Goal: Check status: Check status

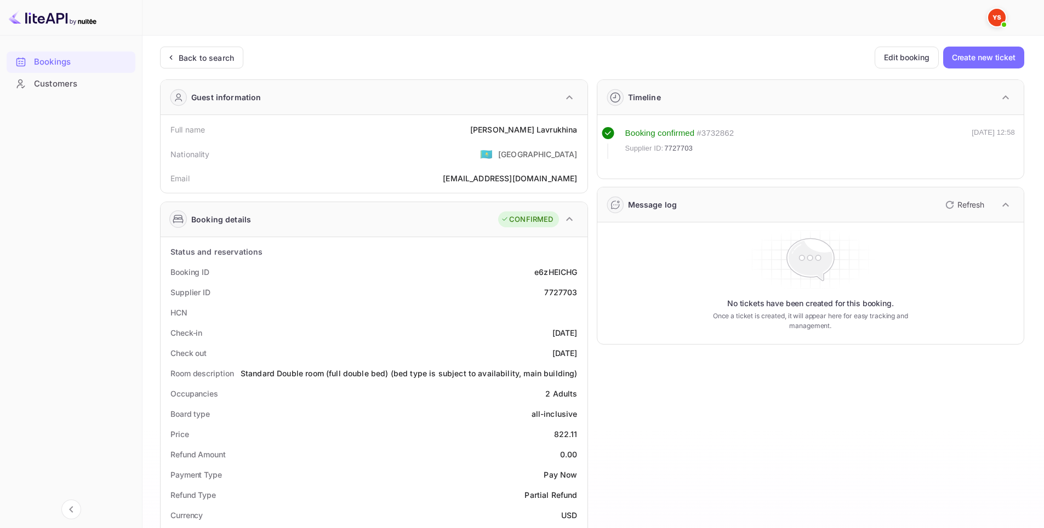
click at [555, 292] on div "7727703" at bounding box center [560, 293] width 33 height 12
copy div "7727703"
click at [219, 53] on div "Back to search" at bounding box center [206, 58] width 55 height 12
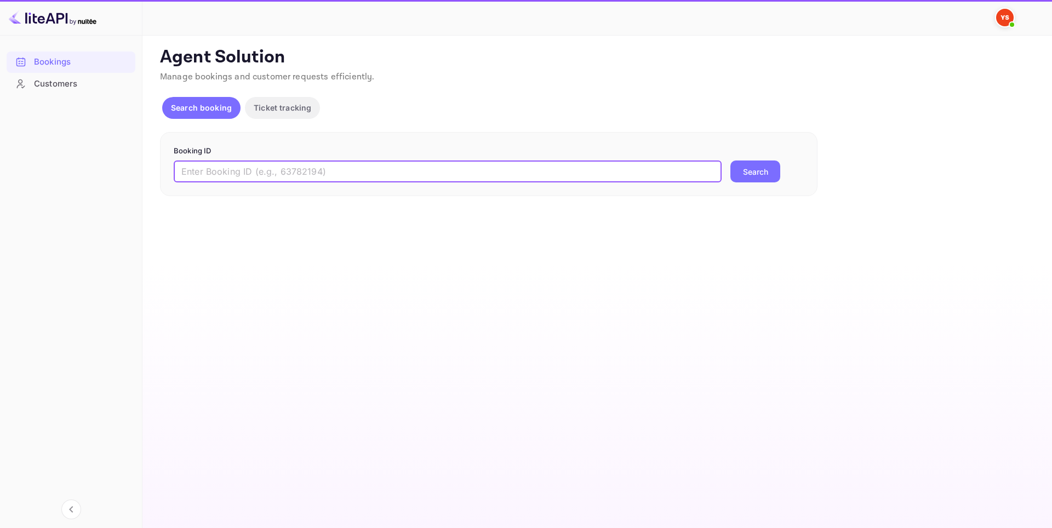
drag, startPoint x: 395, startPoint y: 179, endPoint x: 618, endPoint y: 179, distance: 223.6
click at [396, 179] on input "text" at bounding box center [448, 172] width 548 height 22
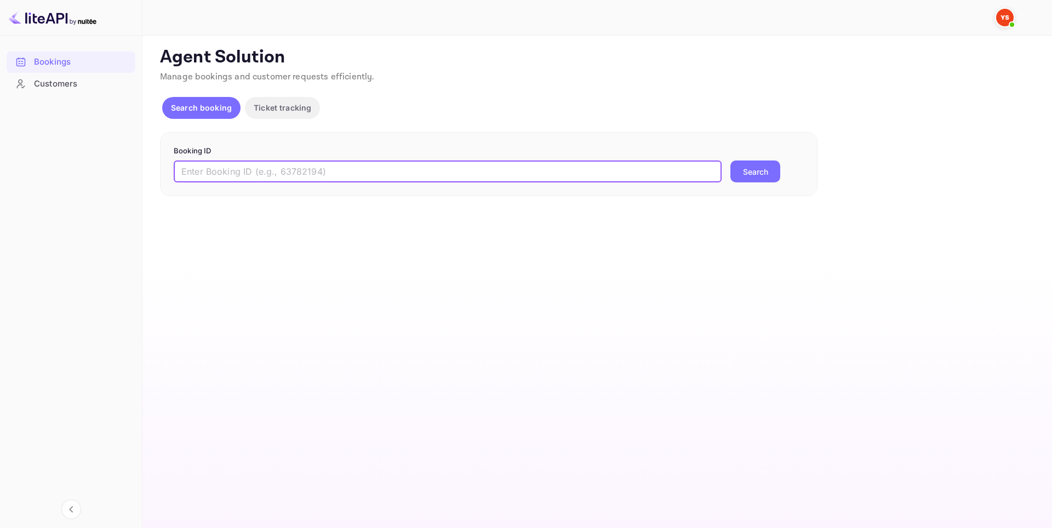
paste input "7727703"
type input "7727703"
click at [761, 177] on button "Search" at bounding box center [756, 172] width 50 height 22
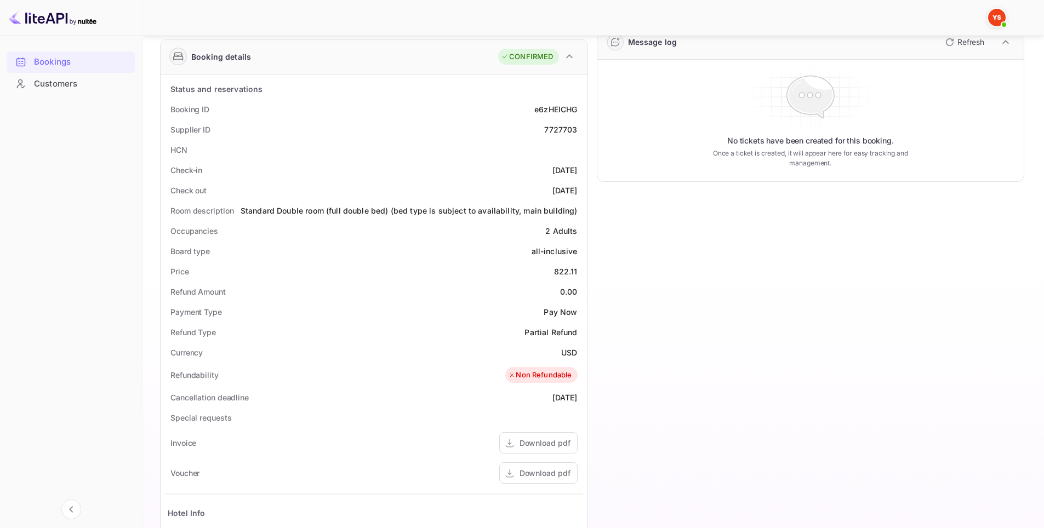
scroll to position [164, 0]
drag, startPoint x: 351, startPoint y: 209, endPoint x: 578, endPoint y: 211, distance: 226.9
click at [578, 211] on div "Room description Standard Double room (full double bed) (bed type is subject to…" at bounding box center [374, 209] width 418 height 20
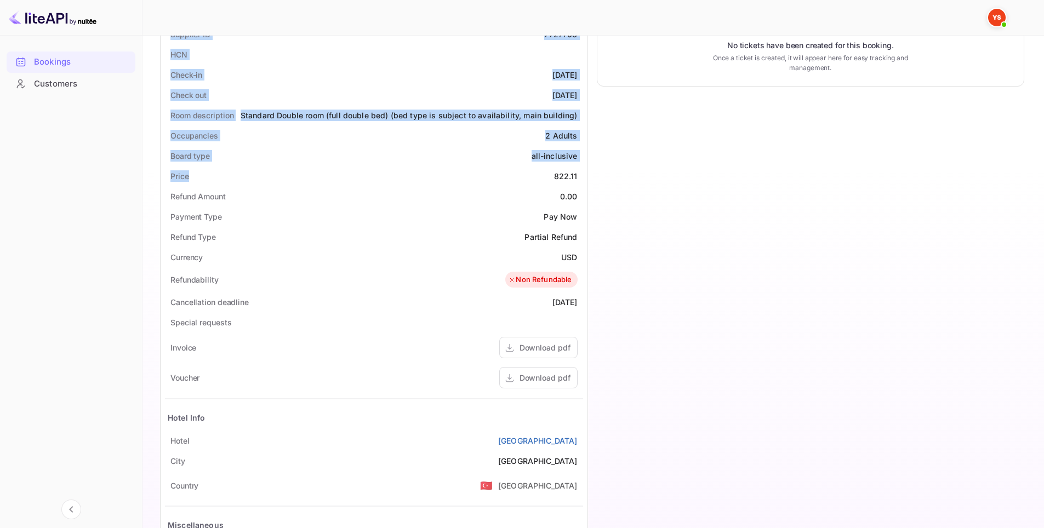
scroll to position [274, 0]
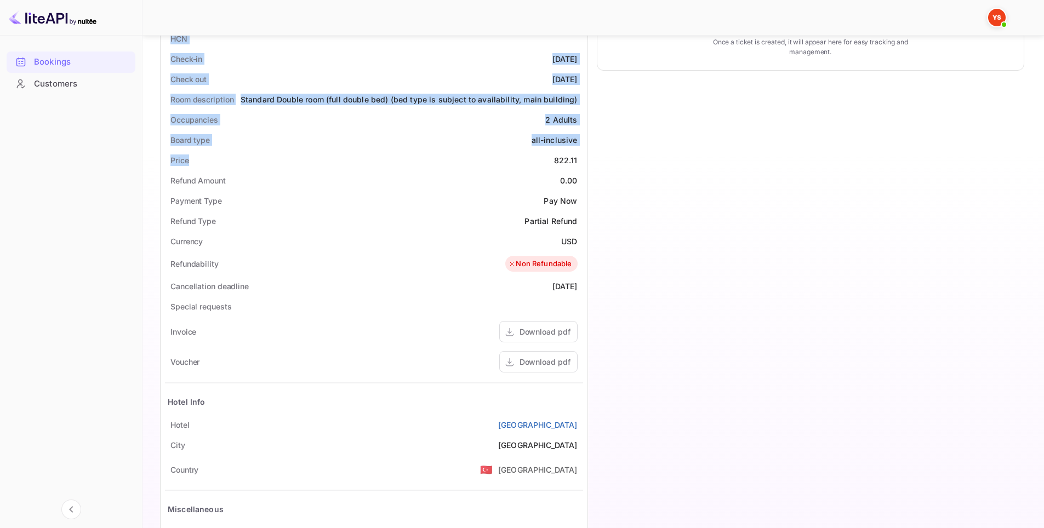
drag, startPoint x: 281, startPoint y: 154, endPoint x: 580, endPoint y: 426, distance: 404.6
click at [580, 426] on div "Guest information Full name [PERSON_NAME] Nationality 🇰🇿 [DEMOGRAPHIC_DATA] Ema…" at bounding box center [369, 196] width 437 height 799
copy div "Full name [PERSON_NAME] Nationality 🇰🇿 [DEMOGRAPHIC_DATA] Email [EMAIL_ADDRESS]…"
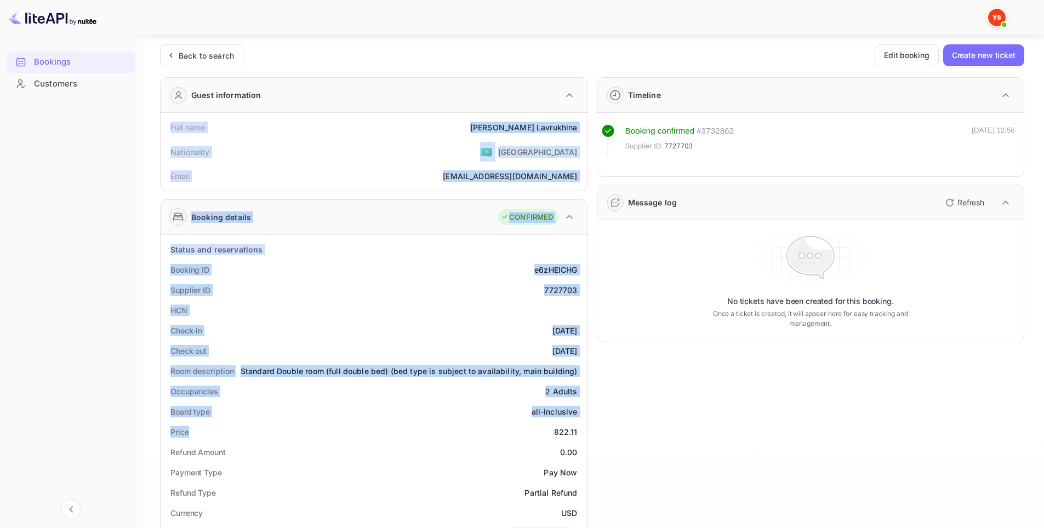
scroll to position [0, 0]
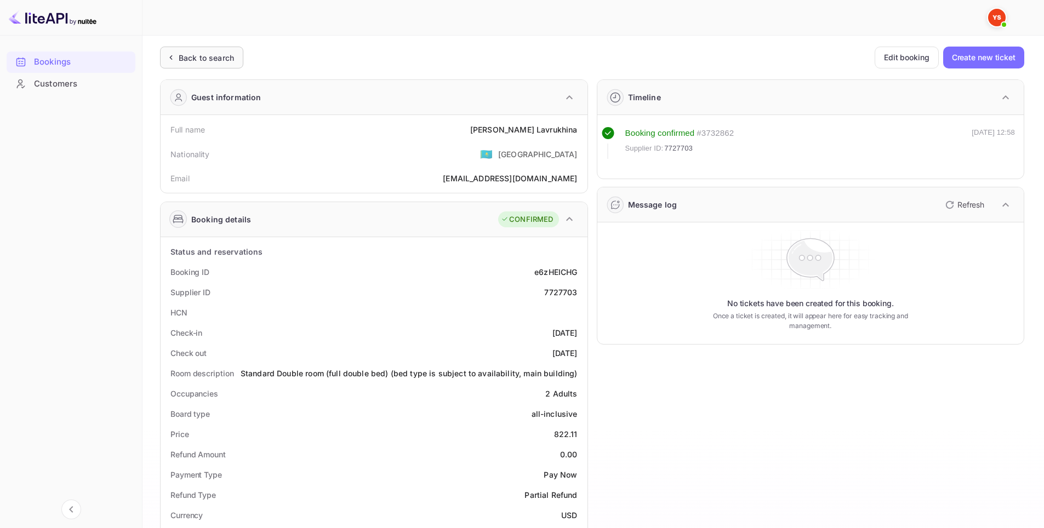
click at [184, 59] on div "Back to search" at bounding box center [206, 58] width 55 height 12
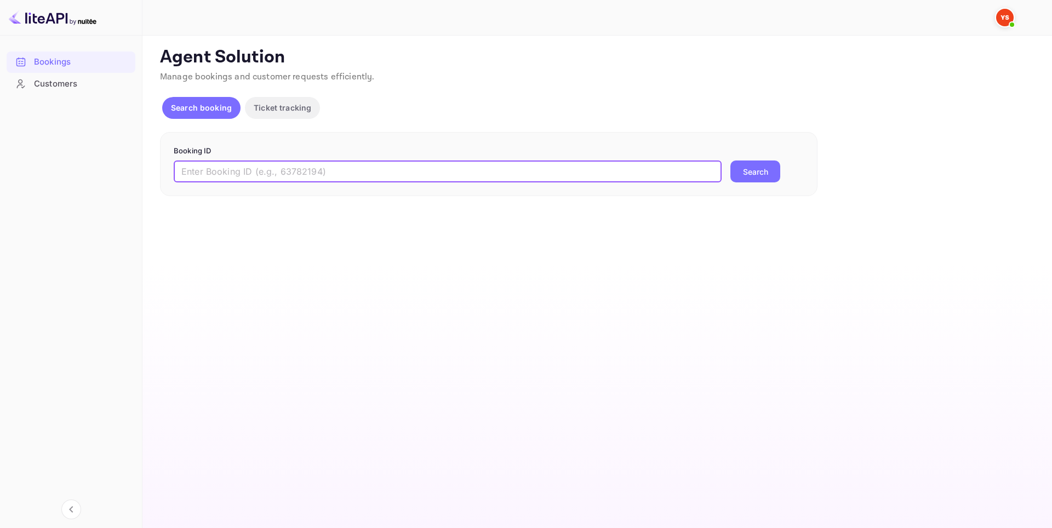
drag, startPoint x: 336, startPoint y: 174, endPoint x: 419, endPoint y: 174, distance: 82.8
click at [338, 174] on input "text" at bounding box center [448, 172] width 548 height 22
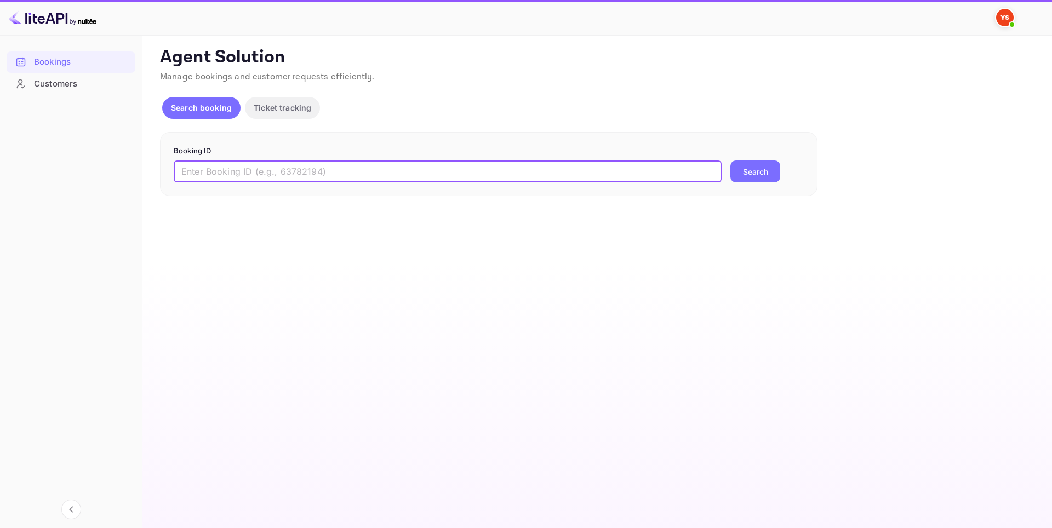
paste input "9526730"
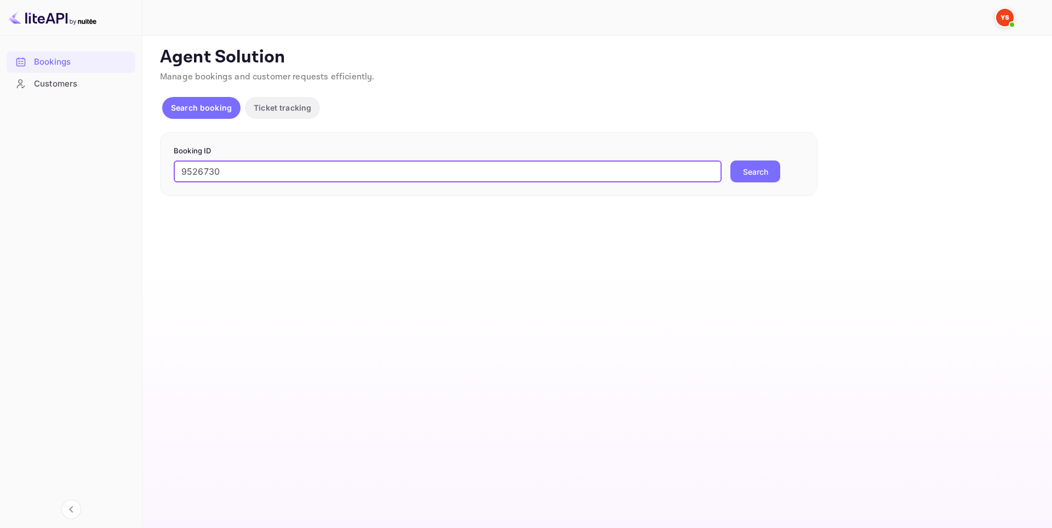
type input "9526730"
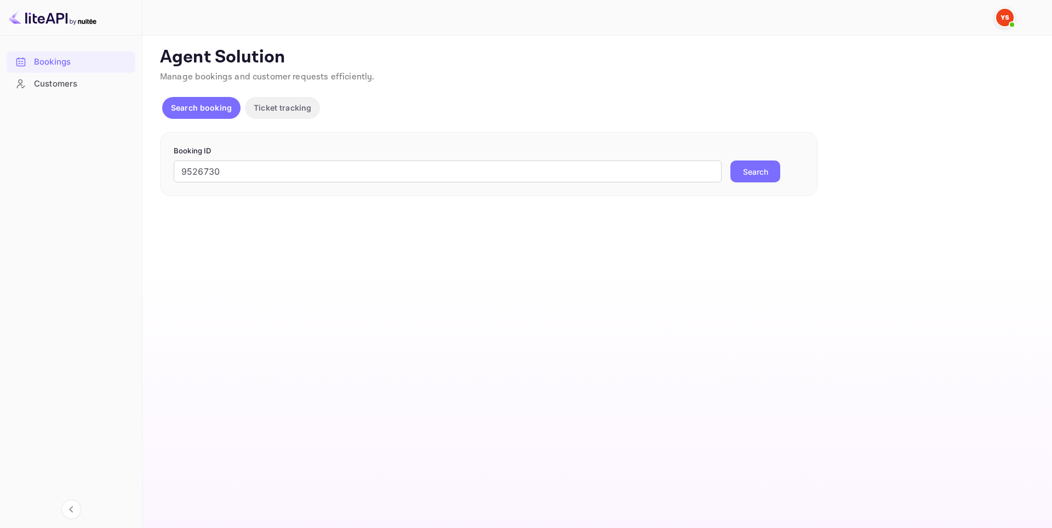
click at [755, 170] on button "Search" at bounding box center [756, 172] width 50 height 22
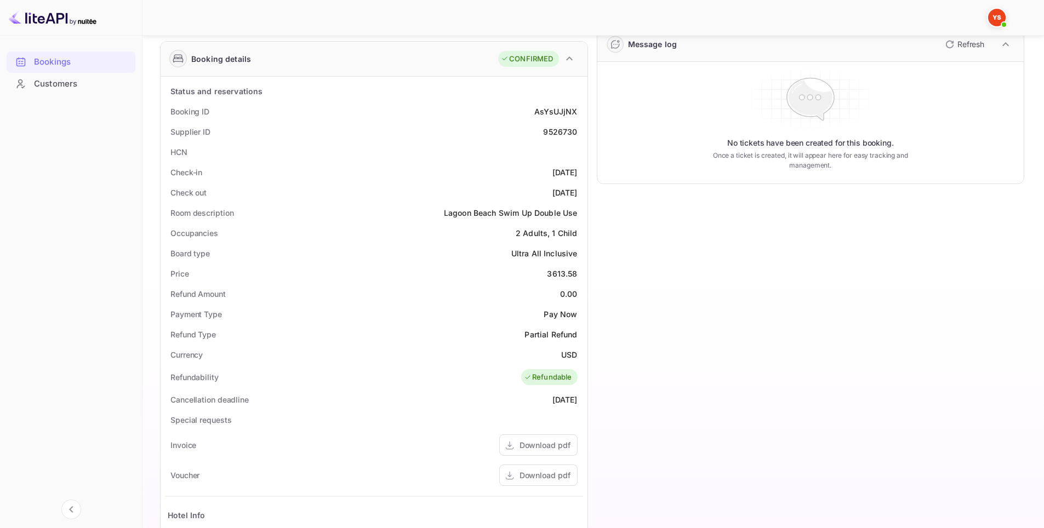
scroll to position [164, 0]
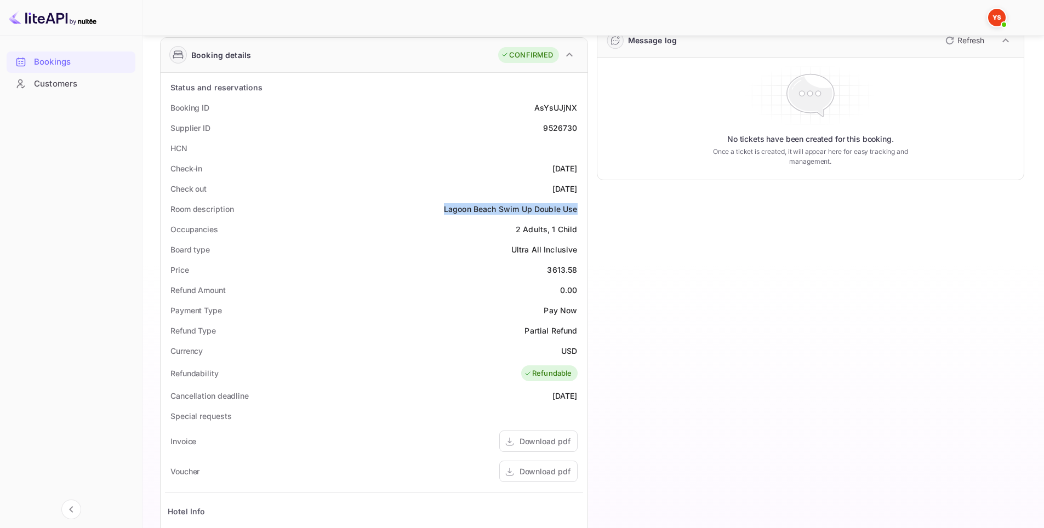
drag, startPoint x: 442, startPoint y: 207, endPoint x: 578, endPoint y: 207, distance: 135.9
click at [578, 207] on div "Room description Lagoon Beach Swim Up Double Use" at bounding box center [374, 209] width 418 height 20
copy div "Lagoon Beach Swim Up Double Use"
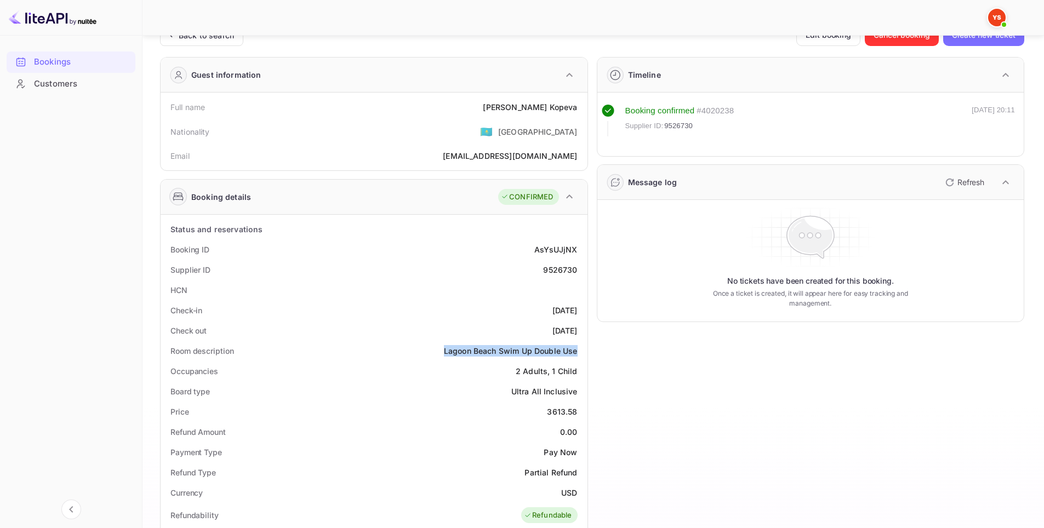
scroll to position [0, 0]
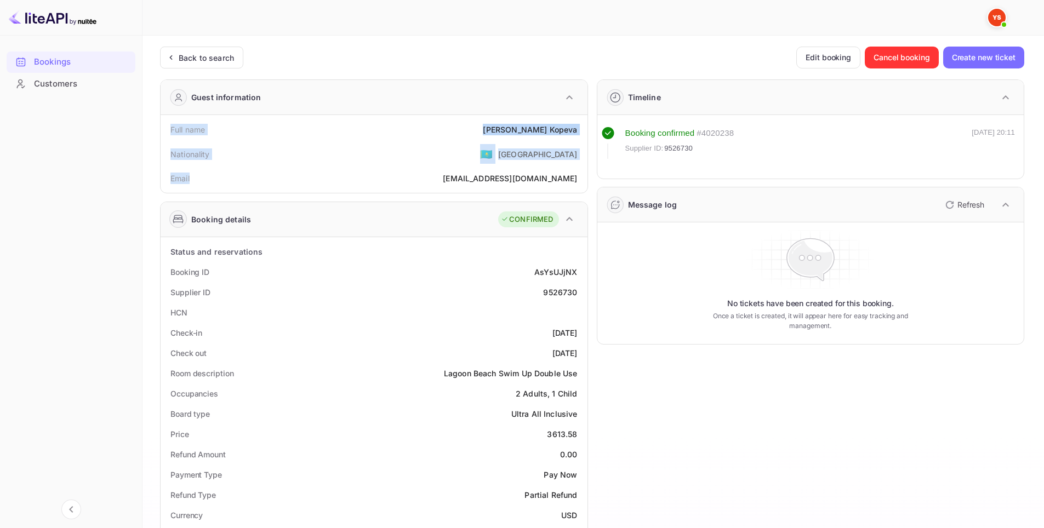
drag, startPoint x: 157, startPoint y: 129, endPoint x: 317, endPoint y: 178, distance: 166.9
click at [316, 178] on div "Ticket Affiliate URL [URL][DOMAIN_NAME] Business partner name Nuitee Travel Cus…" at bounding box center [593, 458] width 875 height 823
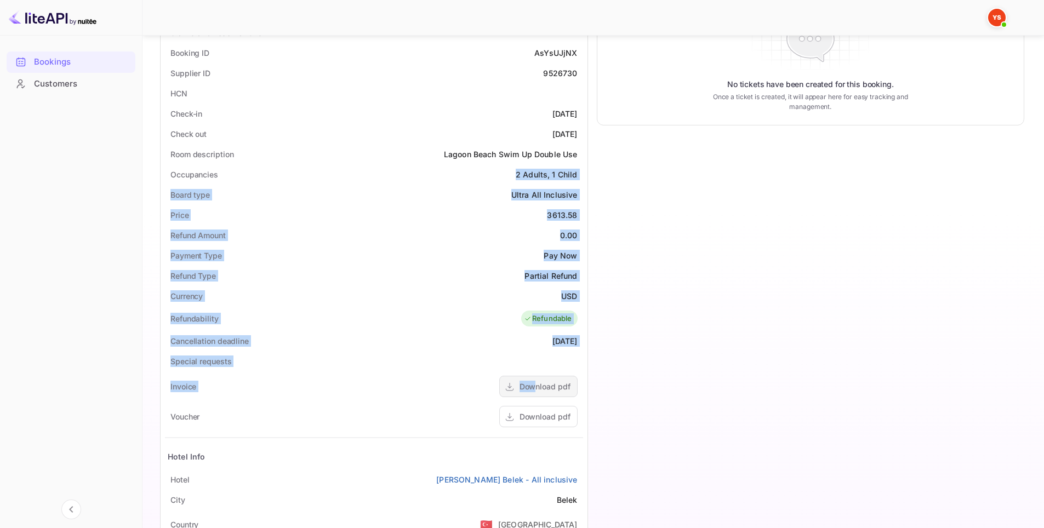
drag, startPoint x: 317, startPoint y: 178, endPoint x: 535, endPoint y: 383, distance: 298.9
click at [535, 383] on div "Guest information Full name [PERSON_NAME] Nationality 🇰🇿 [DEMOGRAPHIC_DATA] Ema…" at bounding box center [369, 250] width 437 height 799
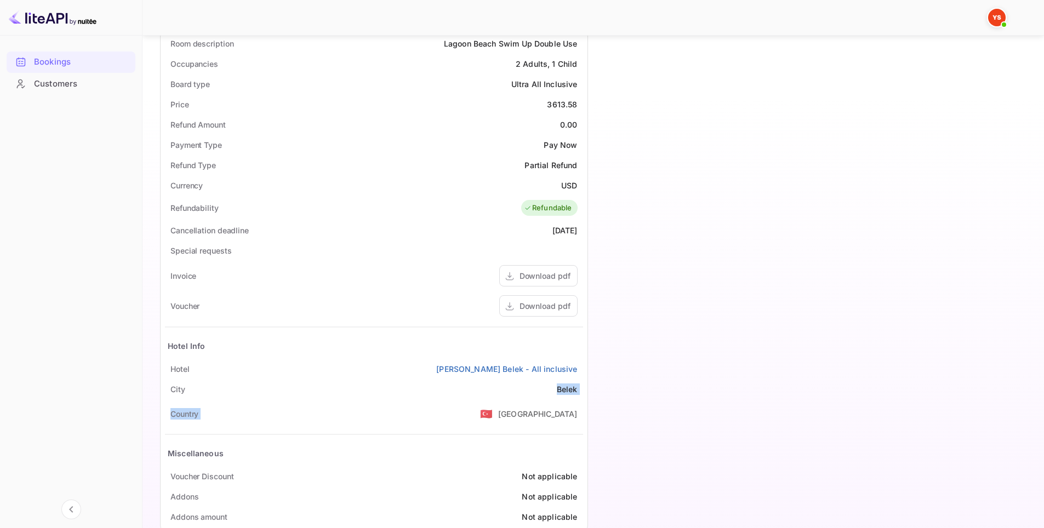
scroll to position [355, 0]
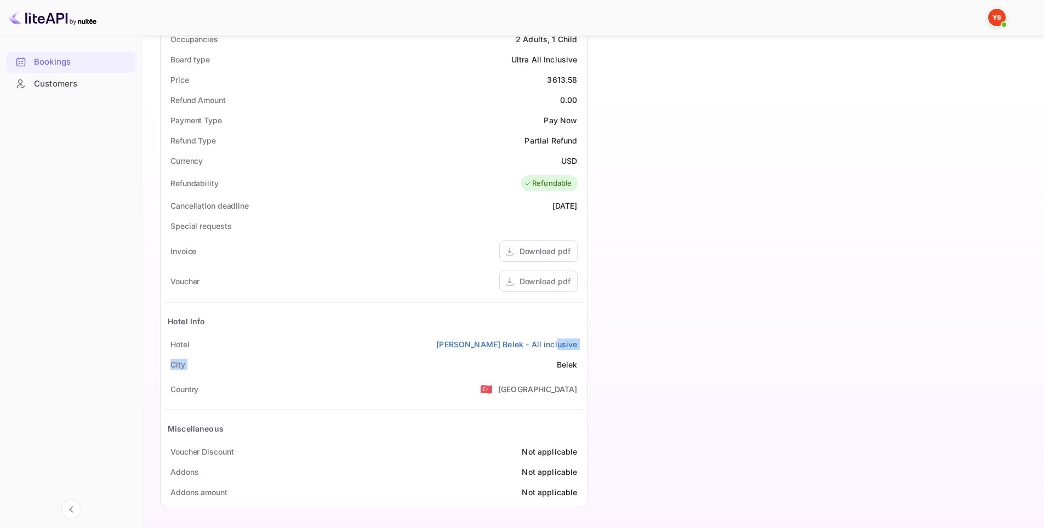
drag, startPoint x: 532, startPoint y: 383, endPoint x: 578, endPoint y: 341, distance: 61.3
click at [578, 341] on div "Status and reservations Booking ID AsYsUJjNX Supplier ID 9526730 HCN Check-in […" at bounding box center [374, 194] width 418 height 615
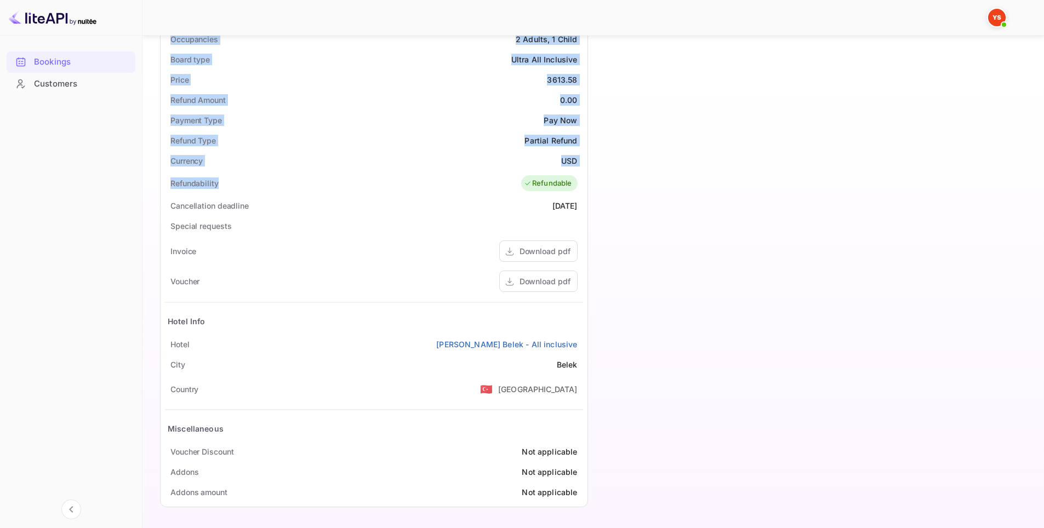
drag, startPoint x: 249, startPoint y: 152, endPoint x: 309, endPoint y: 179, distance: 65.5
click at [309, 179] on div "Guest information Full name [PERSON_NAME] Nationality 🇰🇿 [DEMOGRAPHIC_DATA] Ema…" at bounding box center [369, 115] width 437 height 799
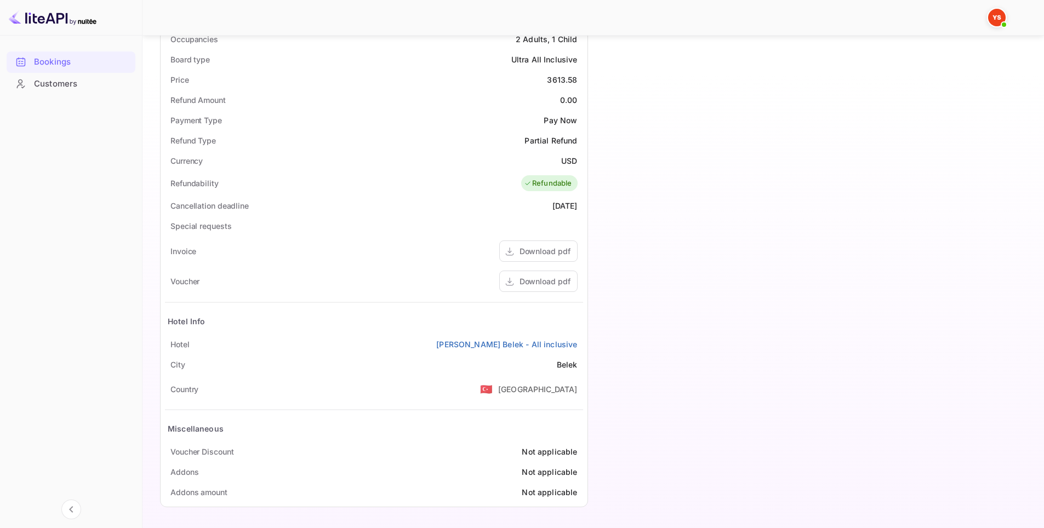
drag, startPoint x: 632, startPoint y: 342, endPoint x: 585, endPoint y: 344, distance: 47.7
click at [626, 343] on div "Timeline Booking confirmed # 4020238 Supplier ID: 9526730 [DATE] 20:11 Message …" at bounding box center [806, 115] width 437 height 799
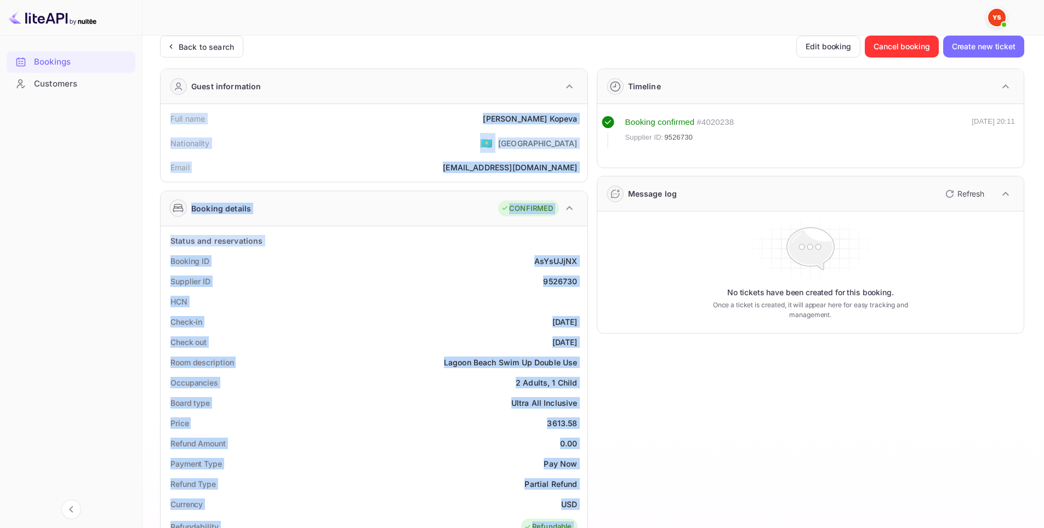
scroll to position [0, 0]
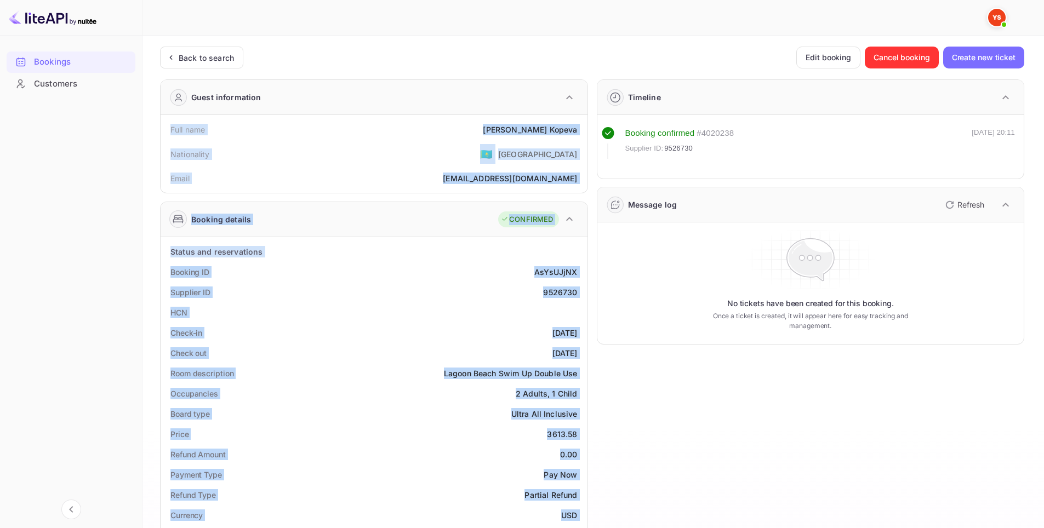
drag, startPoint x: 581, startPoint y: 344, endPoint x: 164, endPoint y: 128, distance: 469.9
click at [164, 128] on div "Guest information Full name [PERSON_NAME] Nationality 🇰🇿 [DEMOGRAPHIC_DATA] Ema…" at bounding box center [369, 470] width 437 height 799
copy div "Full name [PERSON_NAME] Nationality 🇰🇿 [DEMOGRAPHIC_DATA] Email [EMAIL_ADDRESS]…"
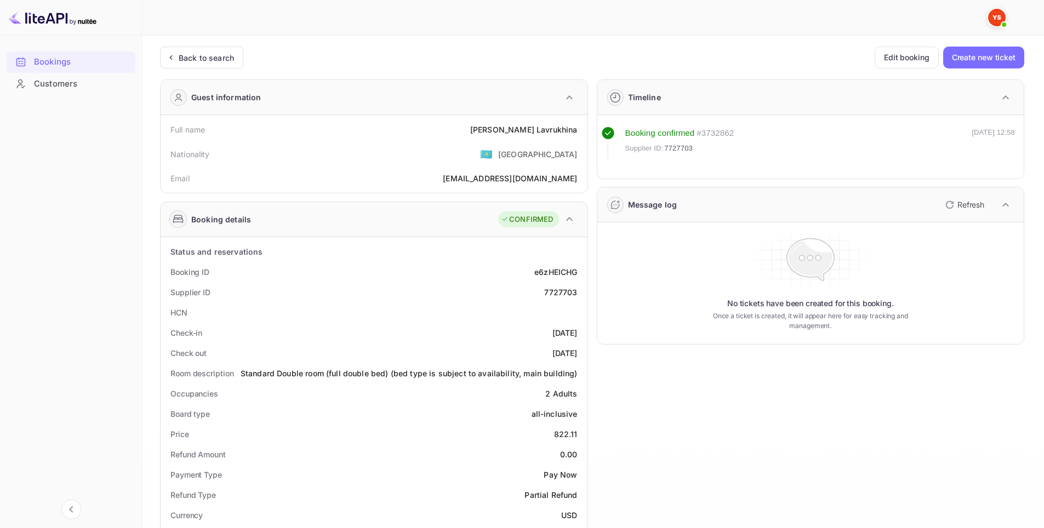
click at [178, 45] on div "Unsaved Changes Ticket Affiliate URL https://www.nuitee.com/ Business partner n…" at bounding box center [586, 453] width 888 height 834
click at [185, 54] on div "Back to search" at bounding box center [206, 58] width 55 height 12
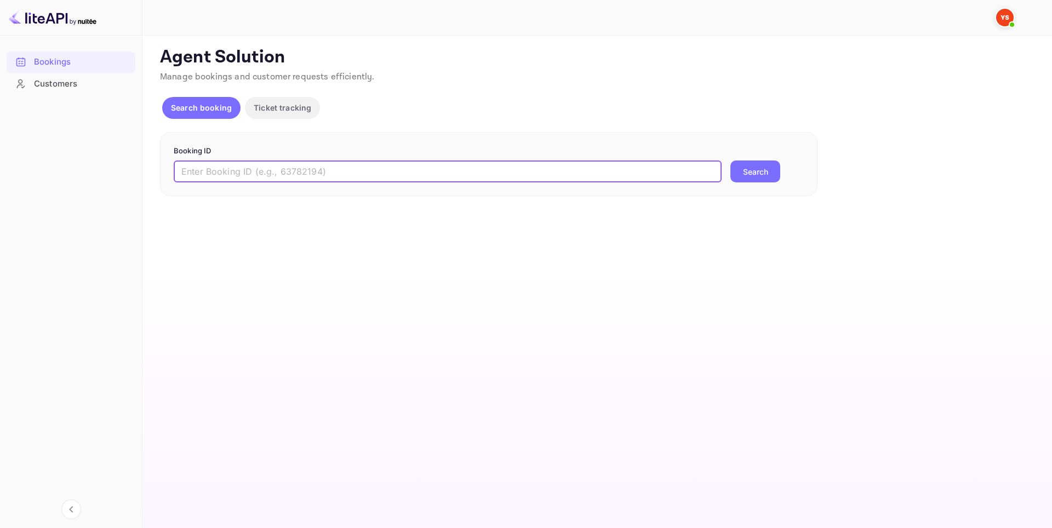
drag, startPoint x: 404, startPoint y: 176, endPoint x: 639, endPoint y: 176, distance: 234.6
click at [407, 176] on input "text" at bounding box center [448, 172] width 548 height 22
paste input "8896270"
type input "8896270"
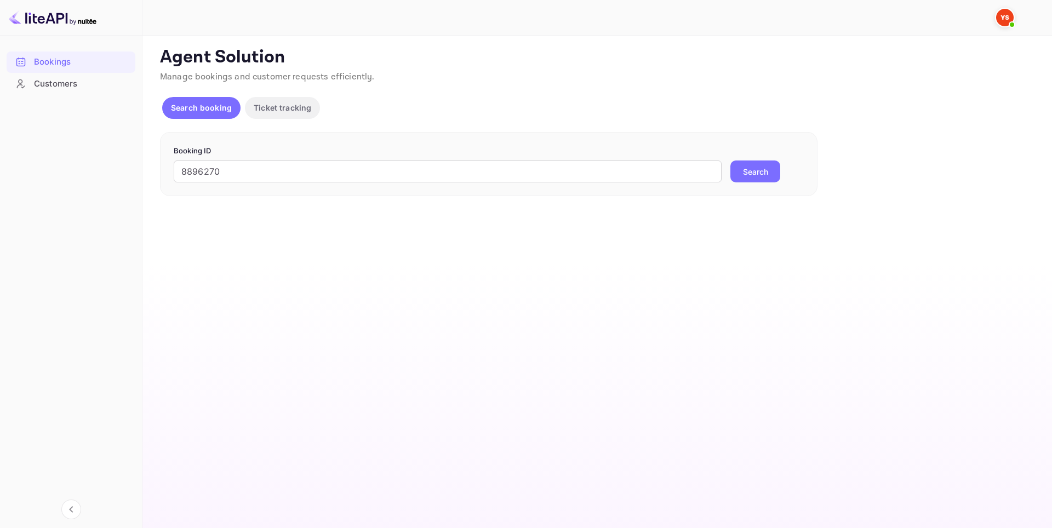
click at [749, 172] on button "Search" at bounding box center [756, 172] width 50 height 22
